Goal: Register for event/course

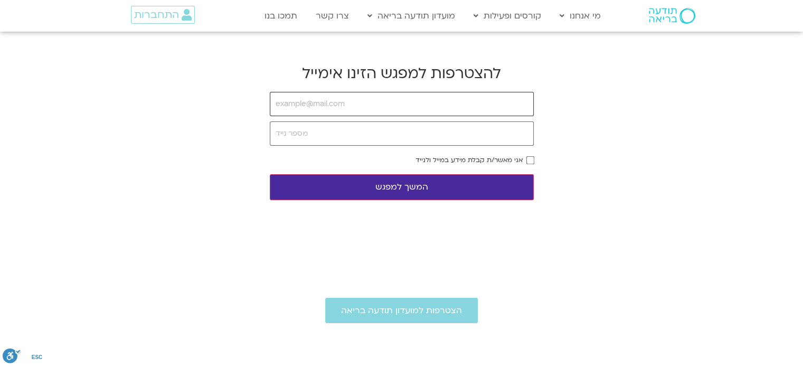
click at [341, 101] on input "email" at bounding box center [402, 104] width 264 height 24
type input "tuluz.man@gmail.com"
click at [349, 139] on input "tel" at bounding box center [402, 133] width 264 height 24
type input "0507432501"
click at [448, 179] on button "המשך למפגש" at bounding box center [402, 187] width 264 height 26
